Goal: Navigation & Orientation: Find specific page/section

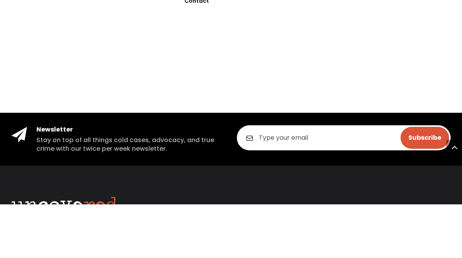
scroll to position [1743, 0]
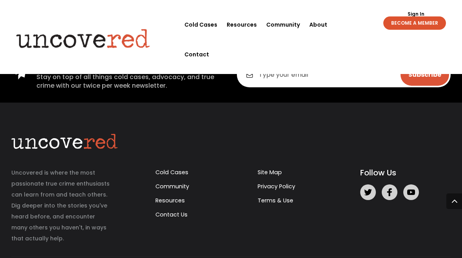
click at [207, 25] on link "Cold Cases" at bounding box center [200, 25] width 33 height 30
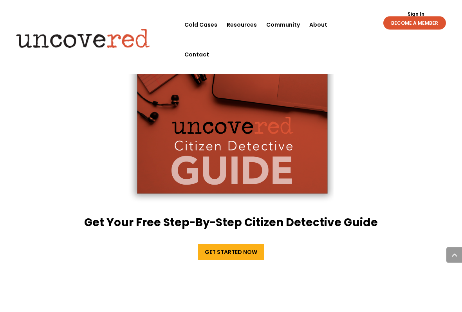
scroll to position [1435, 0]
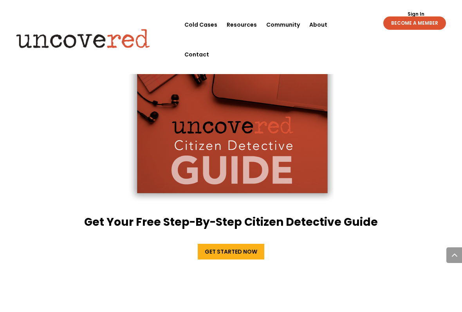
click at [250, 17] on link "Resources" at bounding box center [242, 25] width 30 height 30
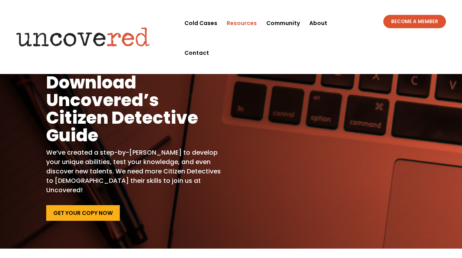
click at [237, 22] on link "Resources" at bounding box center [242, 23] width 30 height 30
click at [206, 24] on link "Cold Cases" at bounding box center [200, 23] width 33 height 30
